Goal: Check status

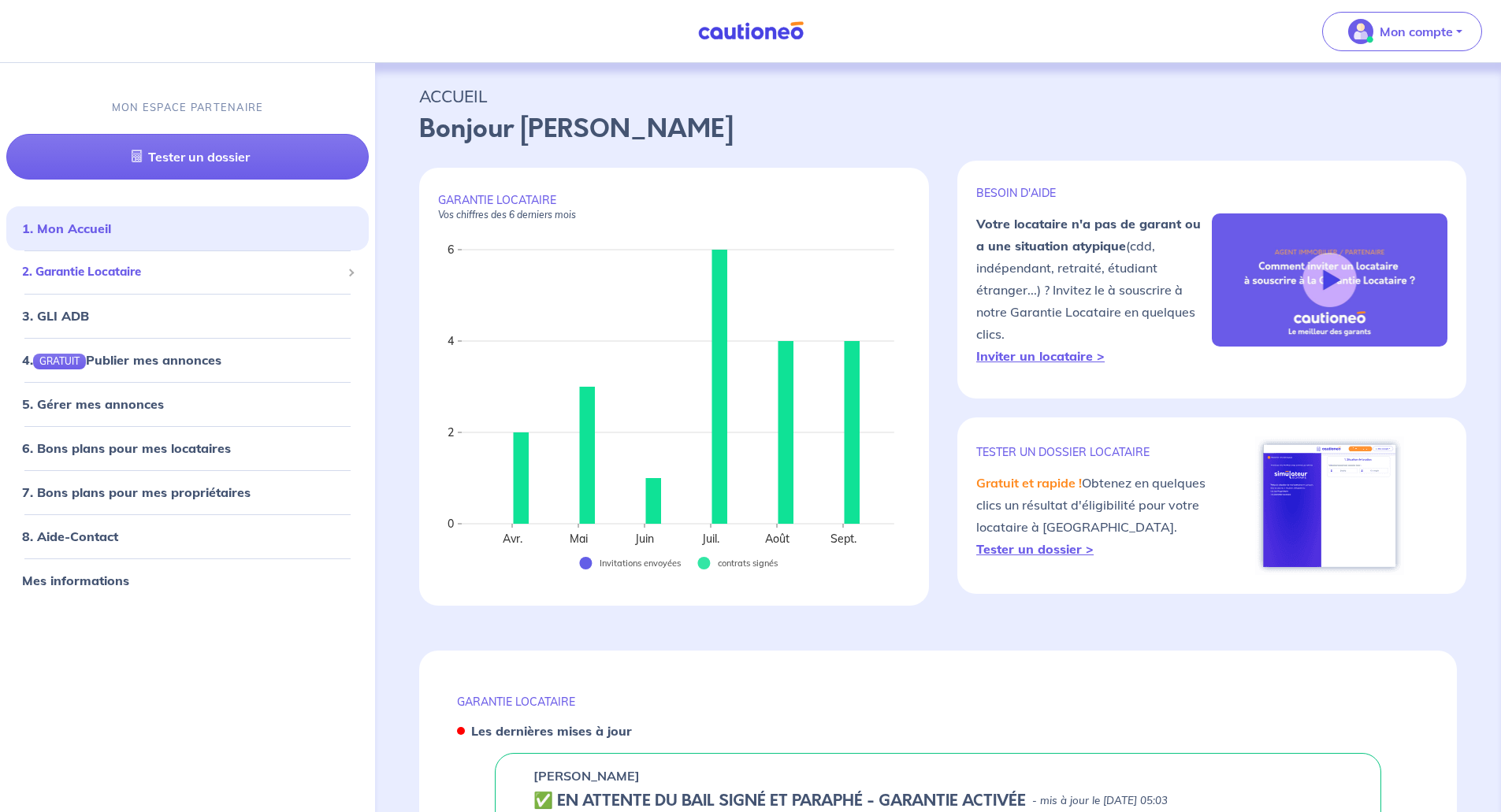
click at [154, 271] on span "2. Garantie Locataire" at bounding box center [182, 272] width 320 height 18
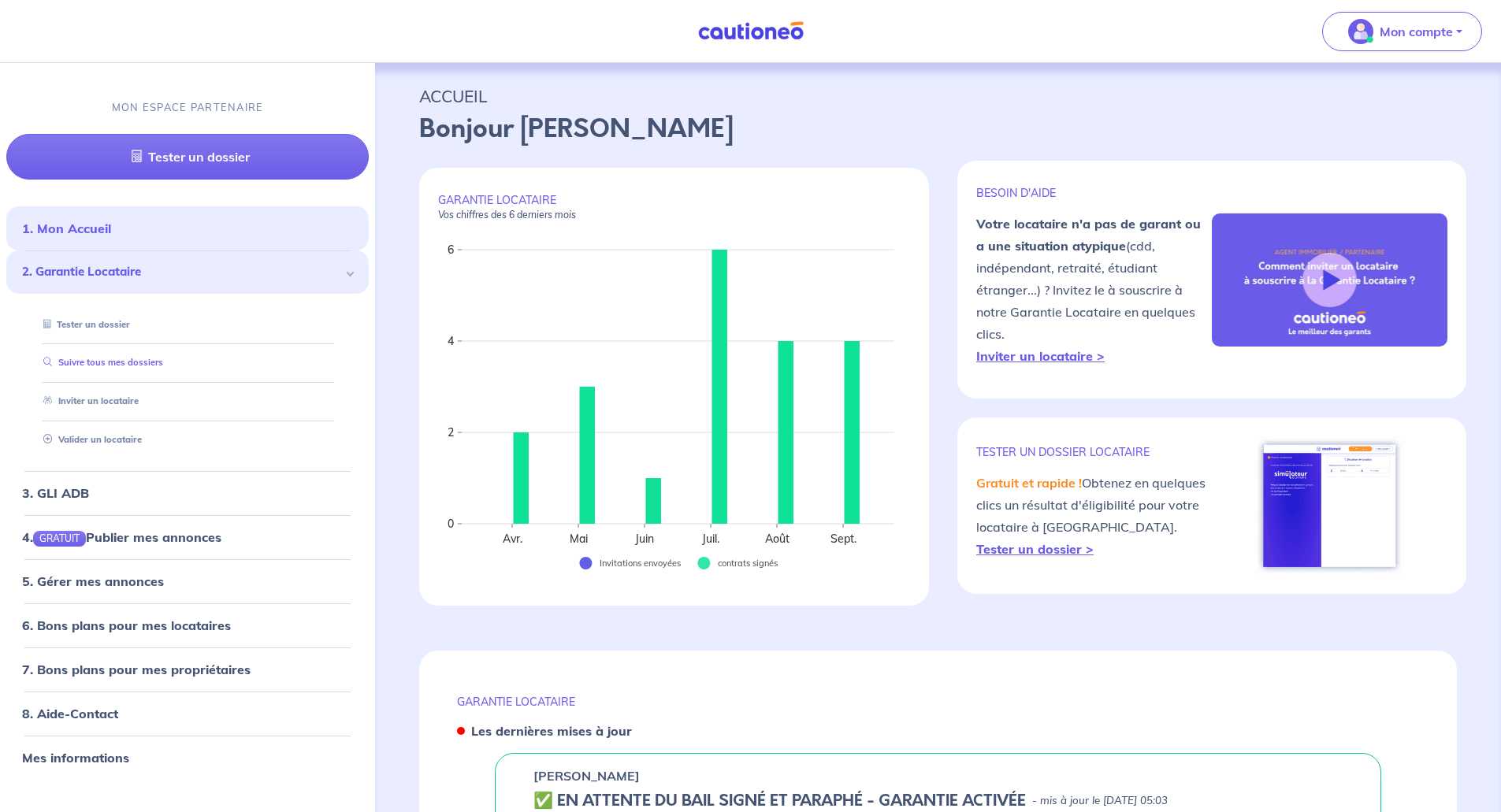
click at [140, 363] on link "Suivre tous mes dossiers" at bounding box center [100, 363] width 126 height 11
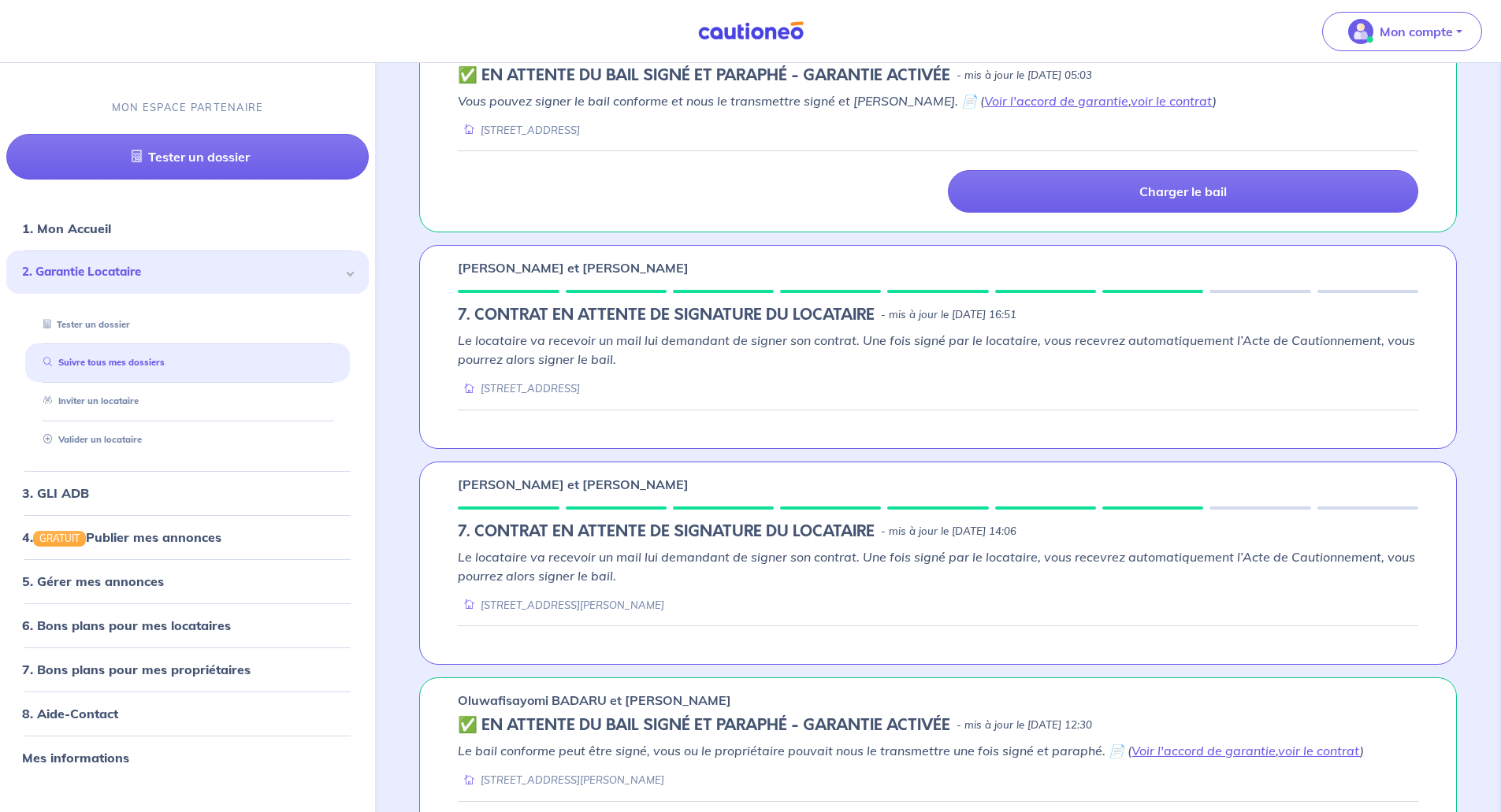
scroll to position [394, 0]
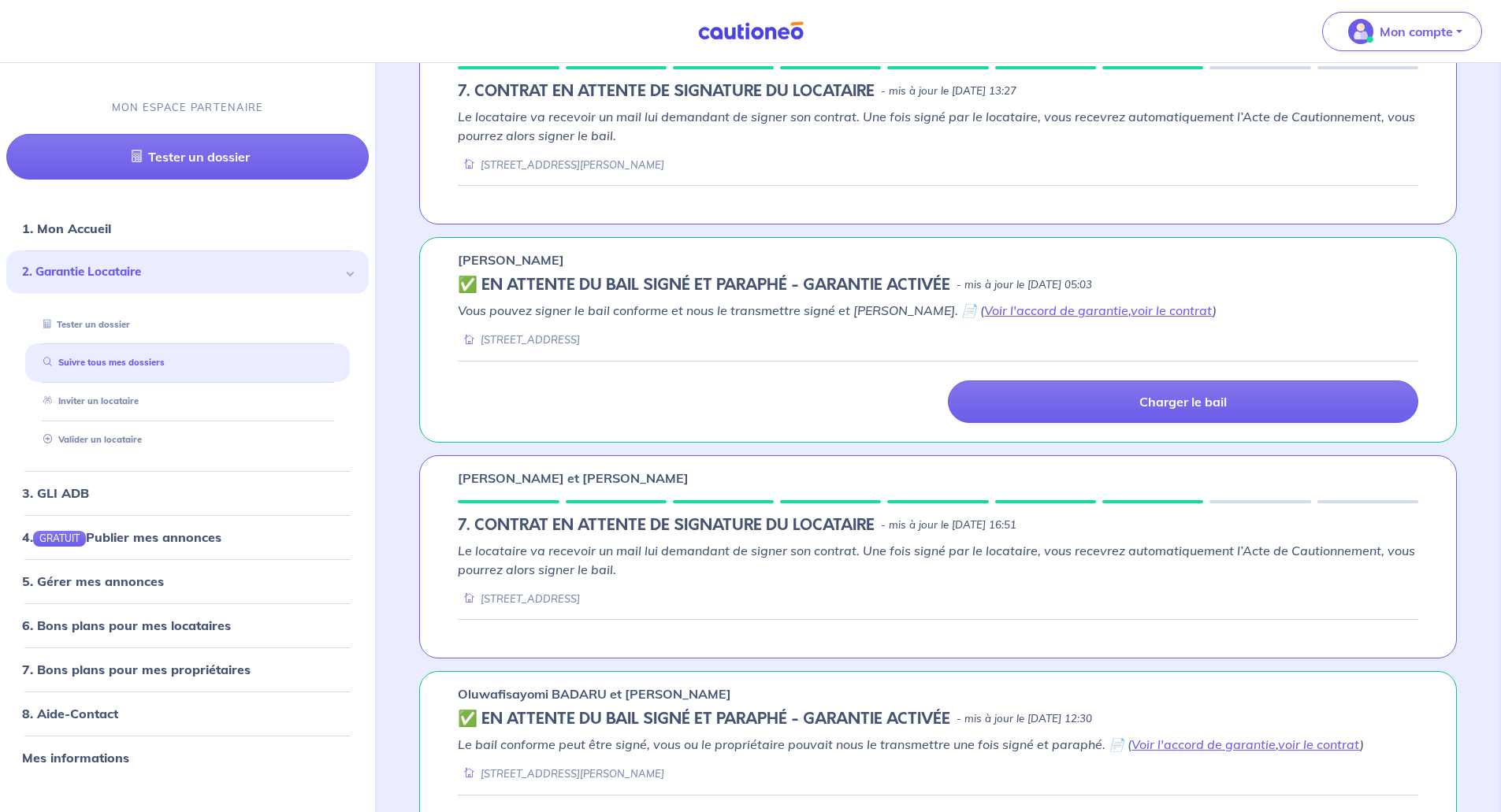
scroll to position [79, 0]
